Goal: Find specific page/section: Find specific page/section

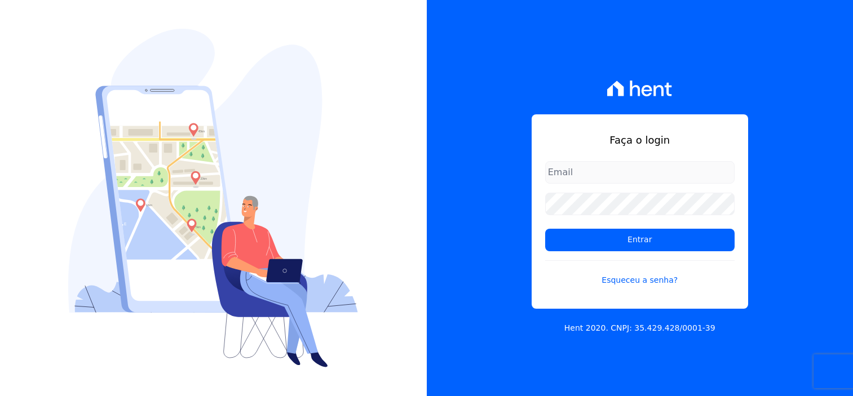
click at [633, 222] on form "Entrar Esqueceu a senha?" at bounding box center [639, 230] width 189 height 139
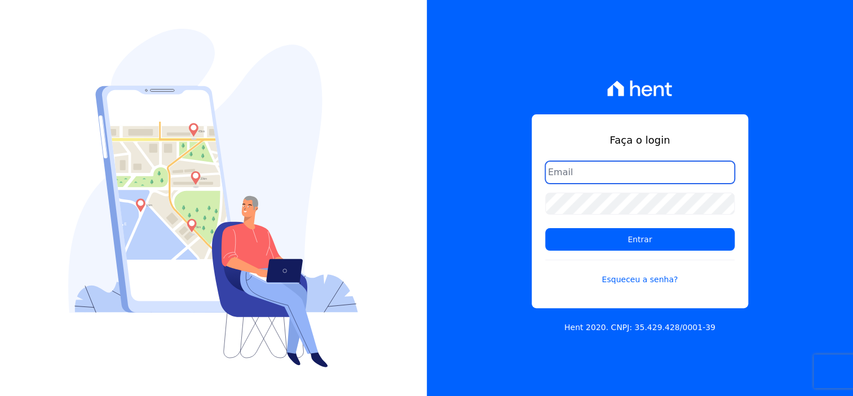
click at [601, 175] on input "email" at bounding box center [639, 172] width 189 height 23
type input "dilayne@fronteimoveis.com.br"
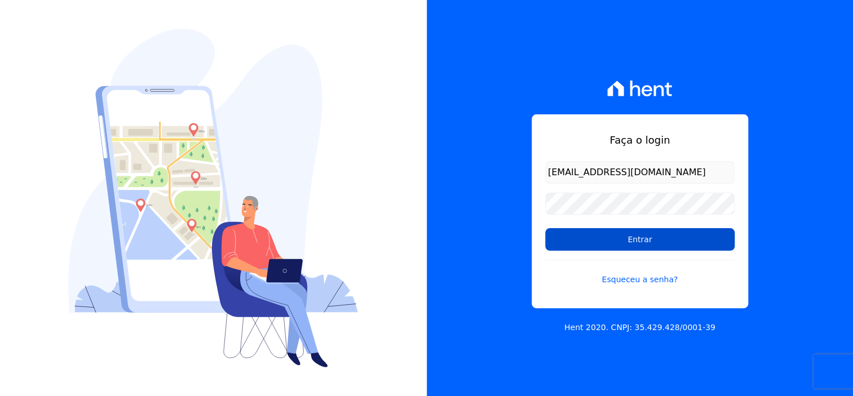
click at [655, 236] on input "Entrar" at bounding box center [639, 239] width 189 height 23
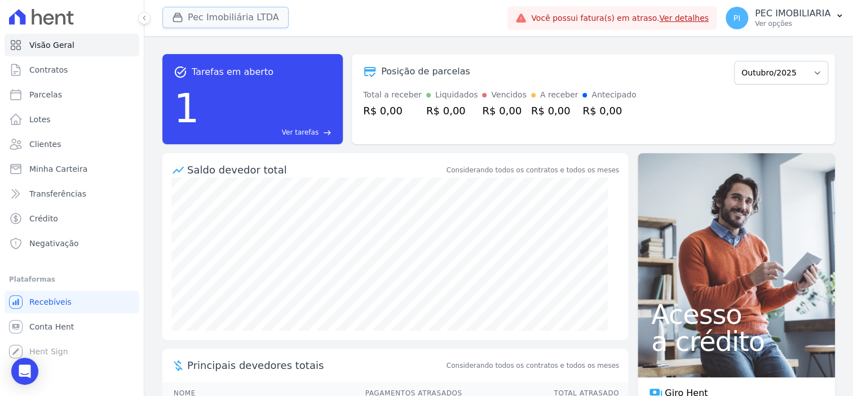
click at [240, 19] on button "Pec Imobiliária LTDA" at bounding box center [225, 17] width 126 height 21
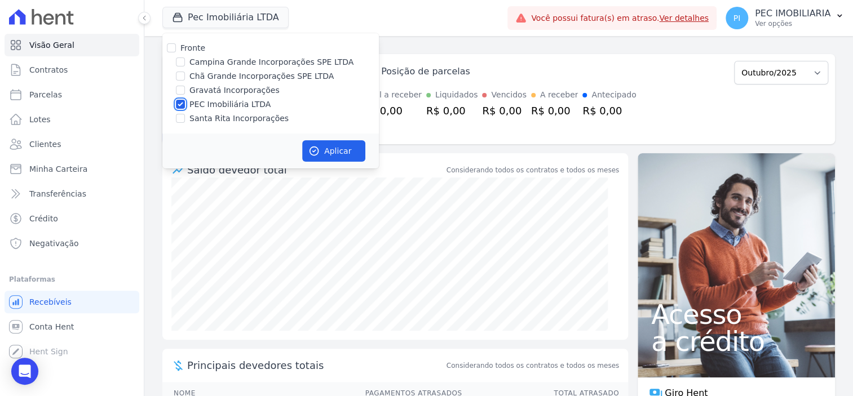
click at [176, 103] on input "PEC Imobiliária LTDA" at bounding box center [180, 104] width 9 height 9
checkbox input "false"
click at [179, 79] on input "Chã Grande Incorporações SPE LTDA" at bounding box center [180, 76] width 9 height 9
checkbox input "true"
click at [331, 145] on button "Aplicar" at bounding box center [333, 150] width 63 height 21
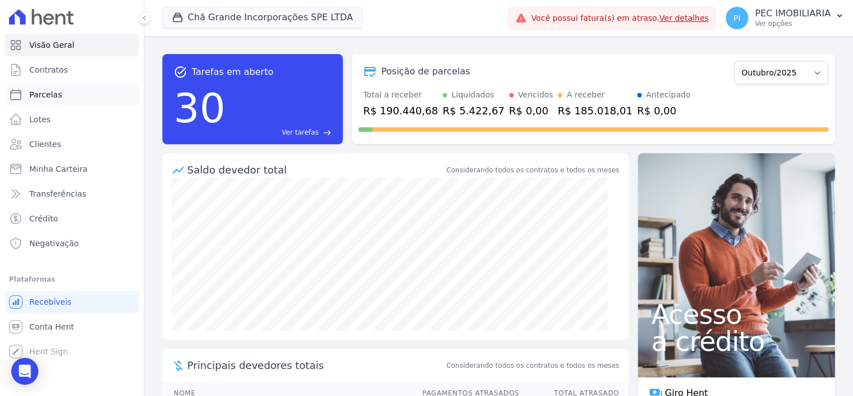
click at [54, 91] on span "Parcelas" at bounding box center [45, 94] width 33 height 11
select select
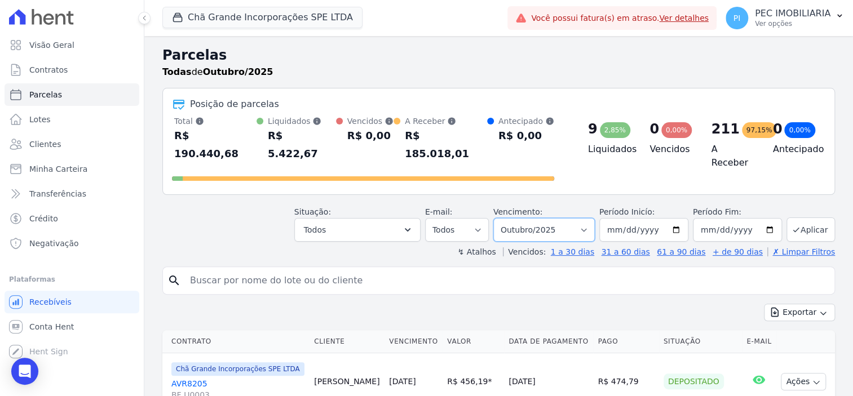
click at [558, 218] on select "Filtrar por período ──────── Todos os meses Outubro/2019 Novembro/2019 Dezembro…" at bounding box center [543, 230] width 101 height 24
select select "08/2025"
click at [499, 218] on select "Filtrar por período ──────── Todos os meses Outubro/2019 Novembro/2019 Dezembro…" at bounding box center [543, 230] width 101 height 24
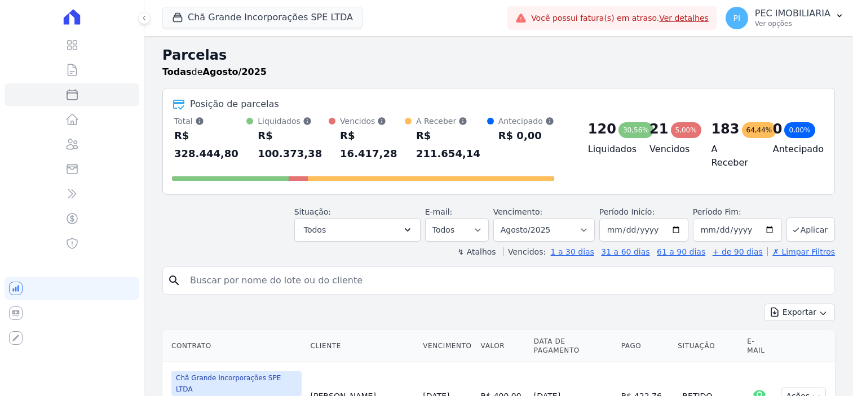
select select
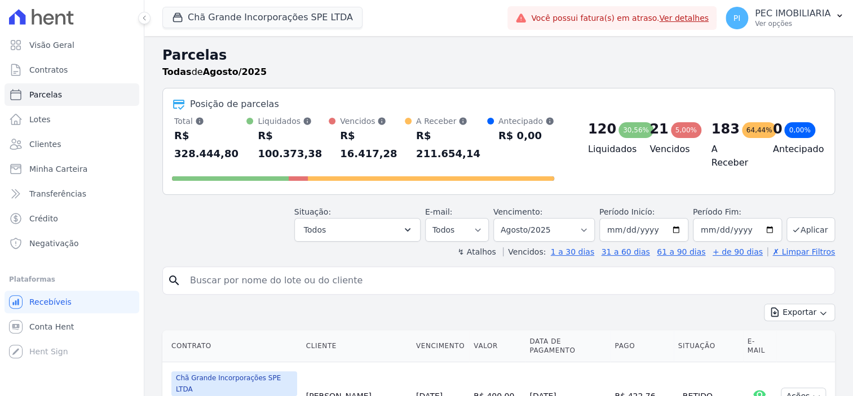
click at [369, 271] on div "Agendado" at bounding box center [360, 279] width 103 height 16
click at [370, 269] on input "search" at bounding box center [506, 280] width 646 height 23
type input "[PERSON_NAME]"
select select
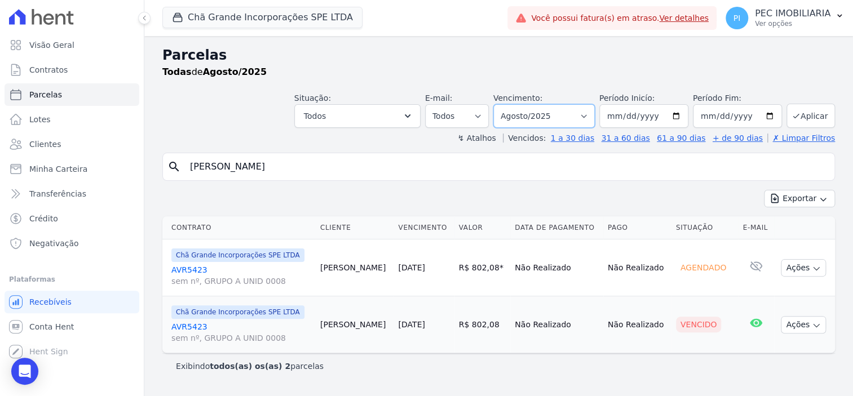
click at [565, 118] on select "Filtrar por período ──────── Todos os meses Outubro/2019 Novembro/2019 Dezembro…" at bounding box center [543, 116] width 101 height 24
select select "09/2025"
click at [510, 104] on select "Filtrar por período ──────── Todos os meses Outubro/2019 Novembro/2019 Dezembro…" at bounding box center [543, 116] width 101 height 24
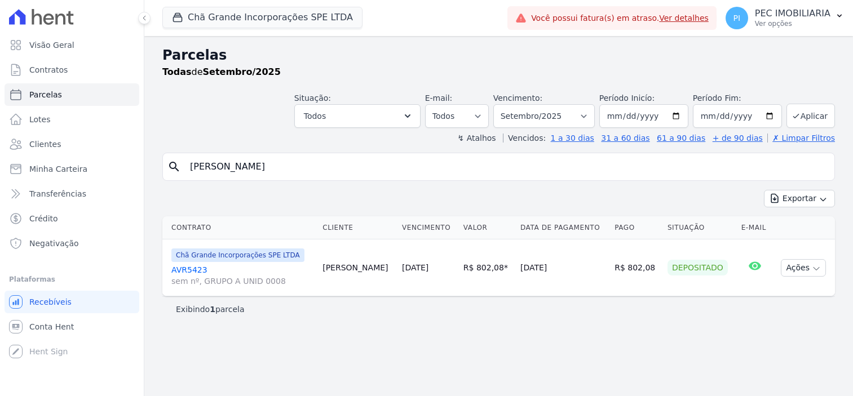
select select
